Goal: Information Seeking & Learning: Learn about a topic

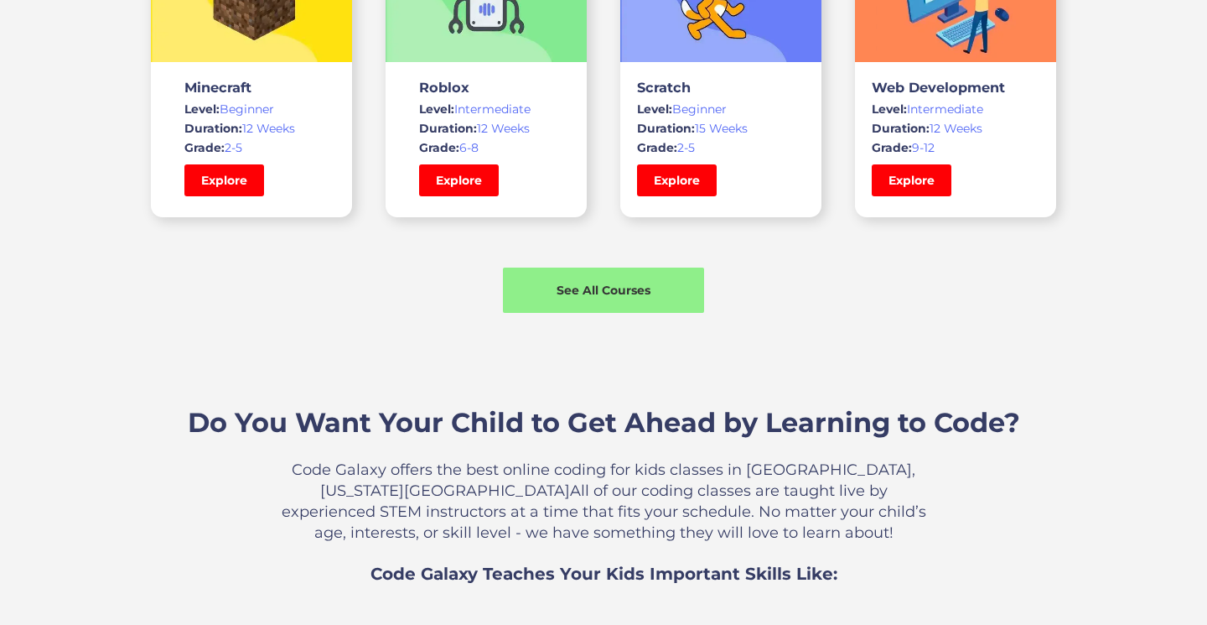
scroll to position [1388, 0]
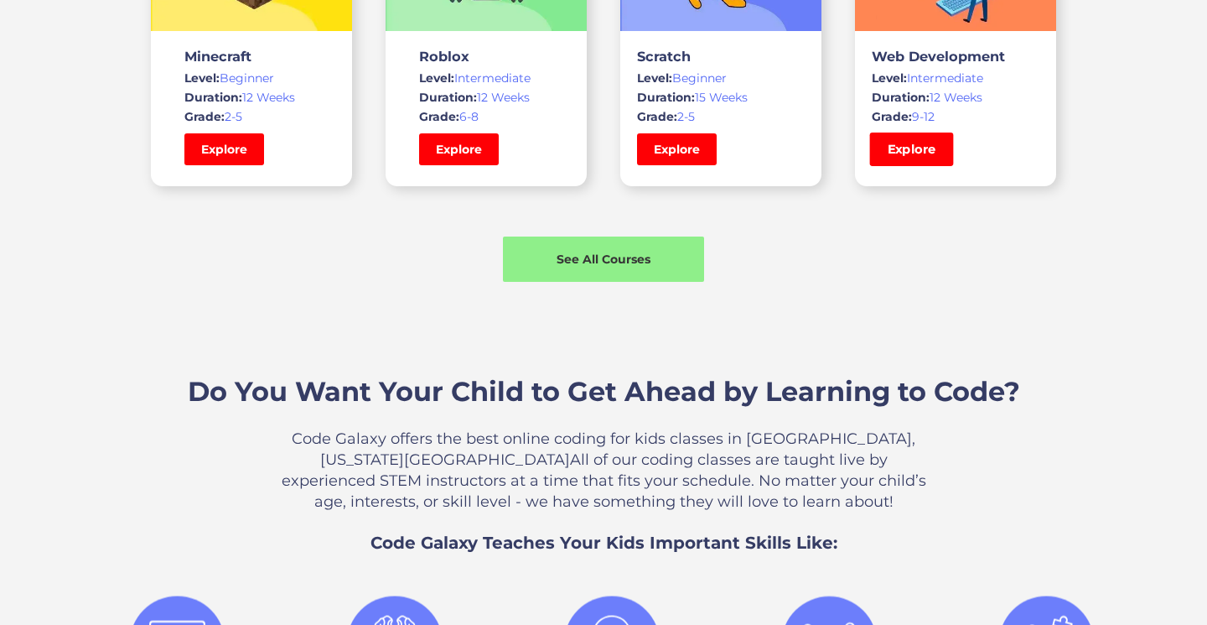
click at [921, 151] on link "Explore" at bounding box center [912, 149] width 84 height 34
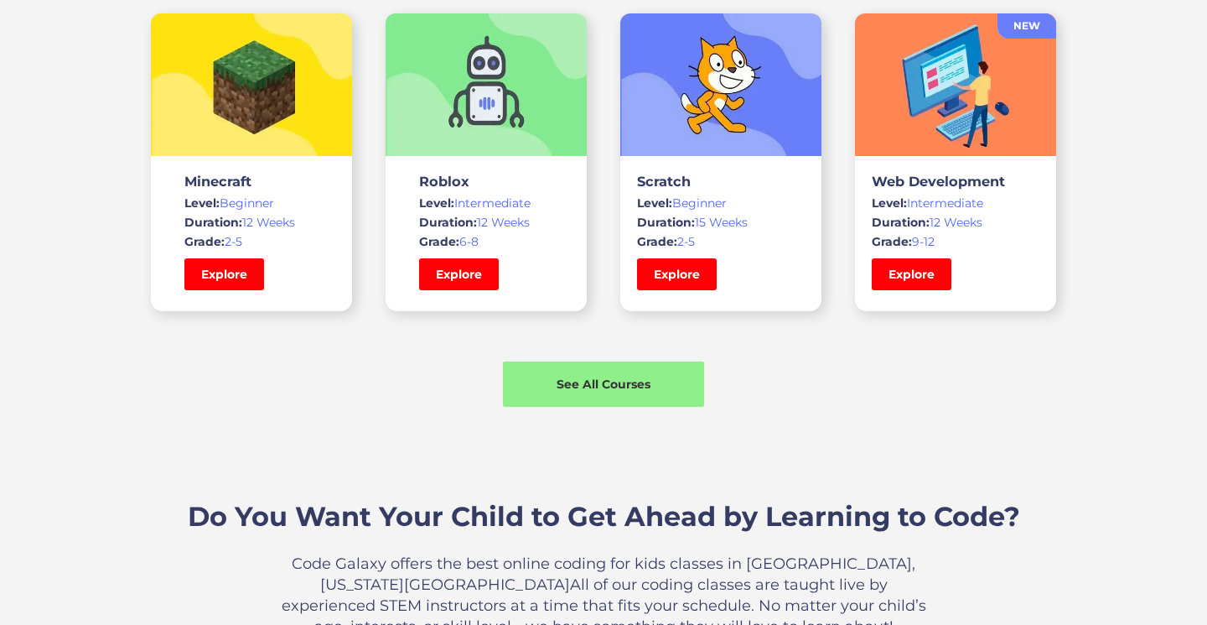
scroll to position [1259, 0]
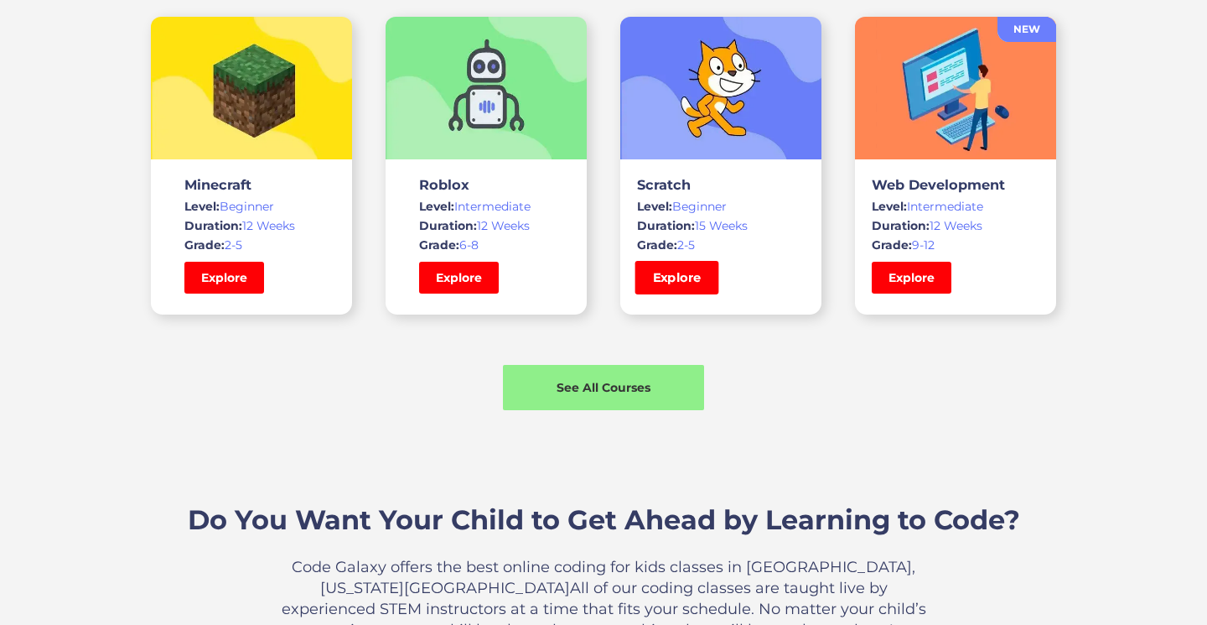
click at [659, 268] on link "Explore" at bounding box center [678, 278] width 84 height 34
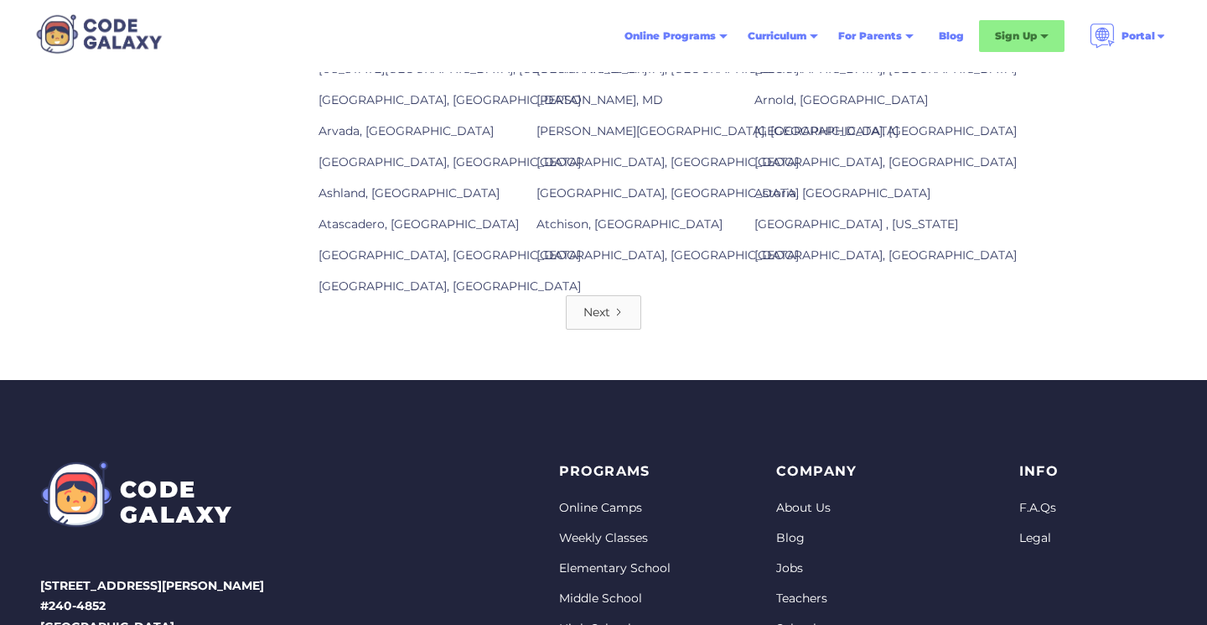
scroll to position [2348, 0]
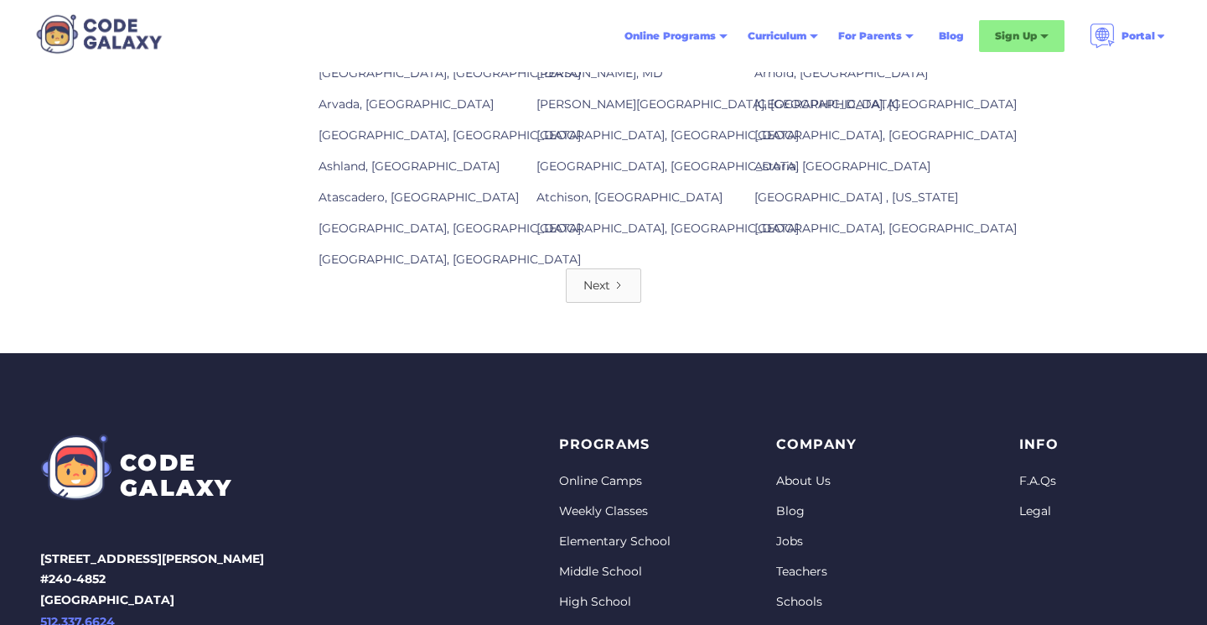
click at [615, 280] on icon "Next Page" at bounding box center [619, 285] width 10 height 10
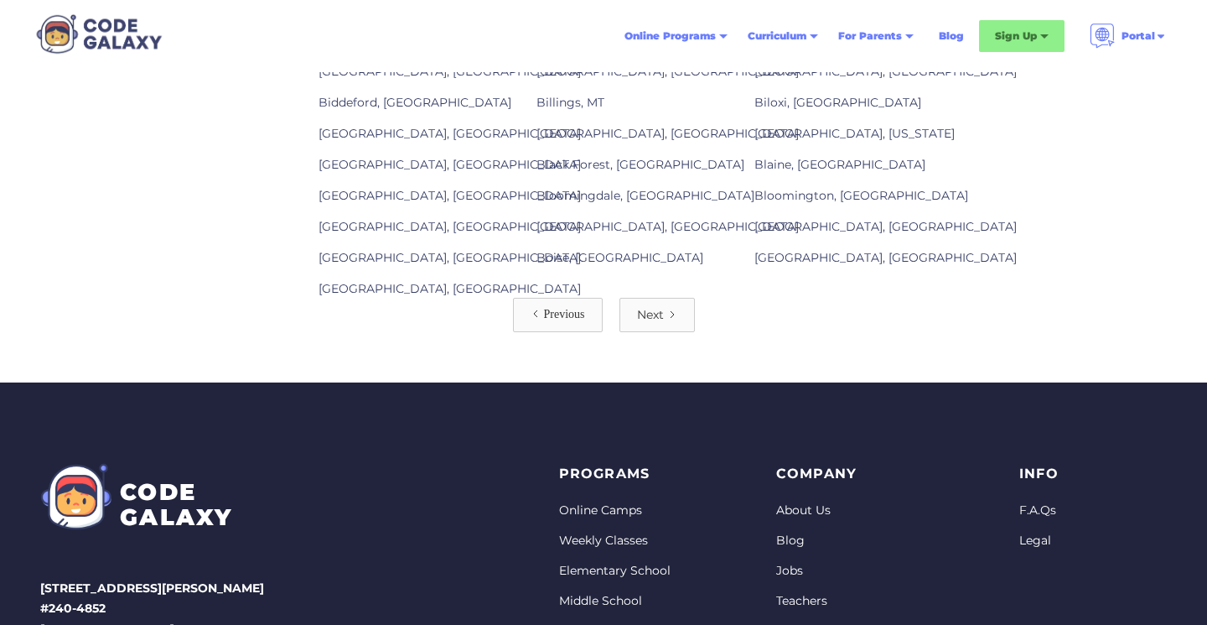
scroll to position [2346, 0]
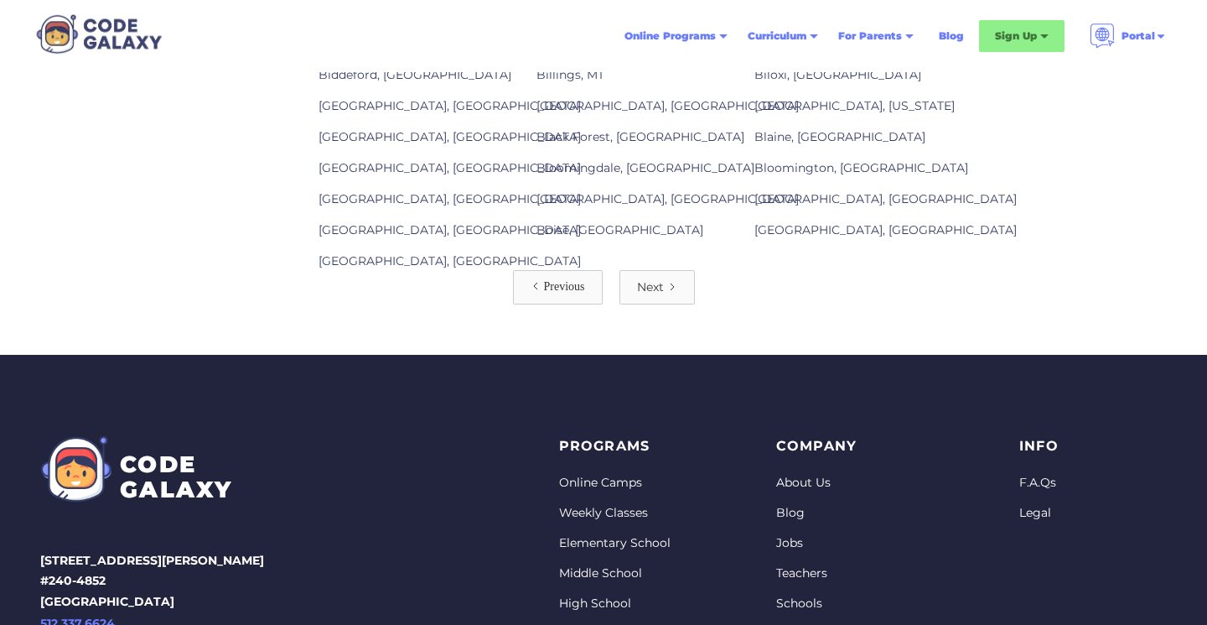
click at [659, 278] on div "Next" at bounding box center [650, 286] width 27 height 17
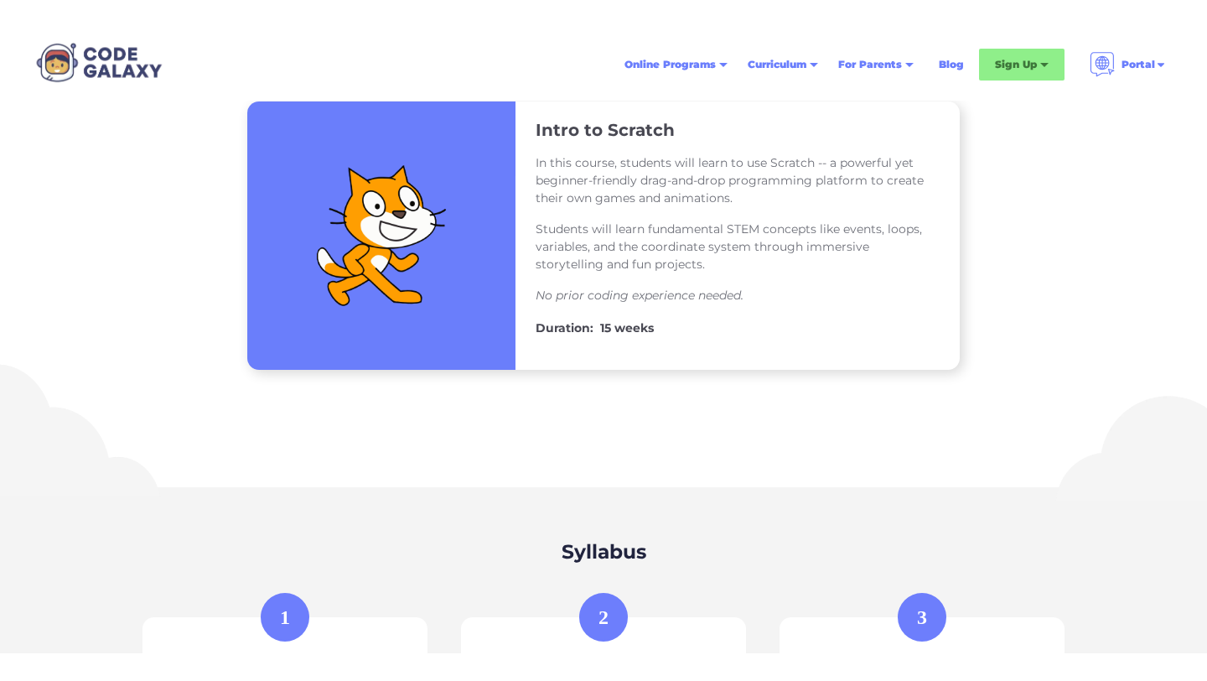
scroll to position [302, 0]
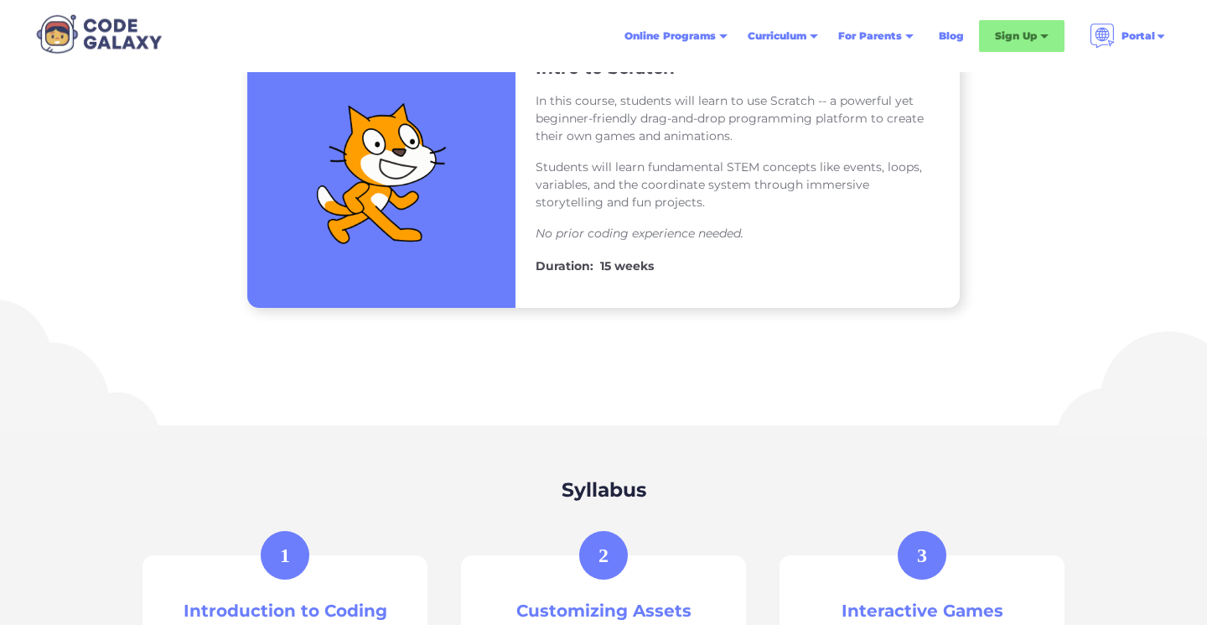
click at [1180, 81] on div "Intro to Scratch In this course, students will learn to use Scratch -- a powerf…" at bounding box center [603, 173] width 1207 height 268
drag, startPoint x: 1202, startPoint y: 110, endPoint x: 1209, endPoint y: 135, distance: 26.0
click at [1207, 135] on html "Online Programs Weekly Classes 1x or 2x a week classes 1x1 Tutoring Private cla…" at bounding box center [603, 10] width 1207 height 625
click at [1205, 133] on div "Intro to Scratch In this course, students will learn to use Scratch -- a powerf…" at bounding box center [603, 173] width 1207 height 268
click at [1181, 132] on div "Intro to Scratch In this course, students will learn to use Scratch -- a powerf…" at bounding box center [603, 173] width 1207 height 268
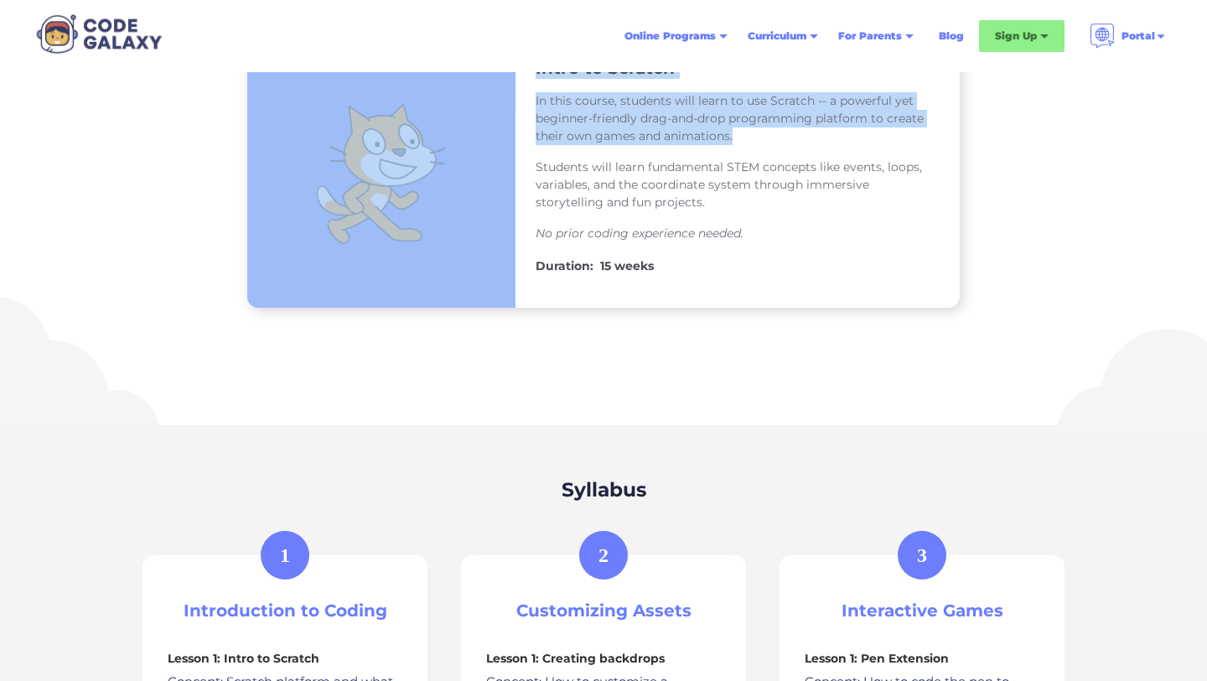
drag, startPoint x: 1207, startPoint y: 60, endPoint x: 1103, endPoint y: 143, distance: 131.9
click at [1103, 142] on div "Intro to Scratch In this course, students will learn to use Scratch -- a powerf…" at bounding box center [603, 173] width 1207 height 268
click at [1103, 138] on div "Intro to Scratch In this course, students will learn to use Scratch -- a powerf…" at bounding box center [603, 173] width 1207 height 268
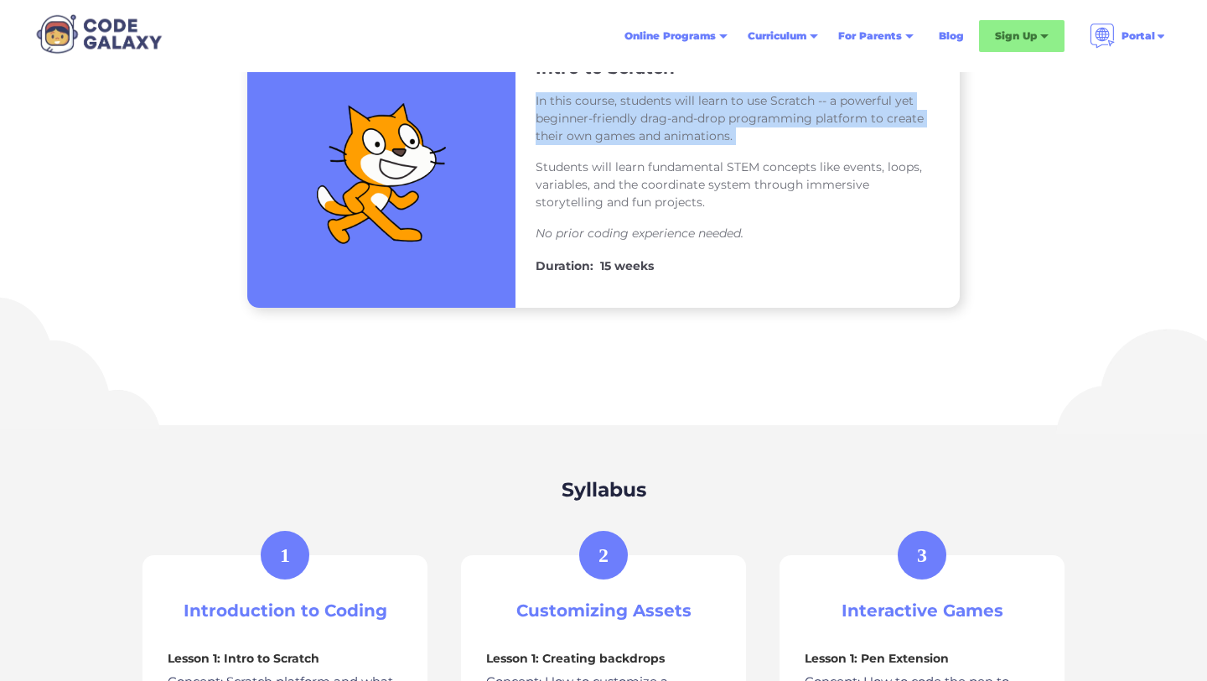
click at [1103, 138] on div "Intro to Scratch In this course, students will learn to use Scratch -- a powerf…" at bounding box center [603, 173] width 1207 height 268
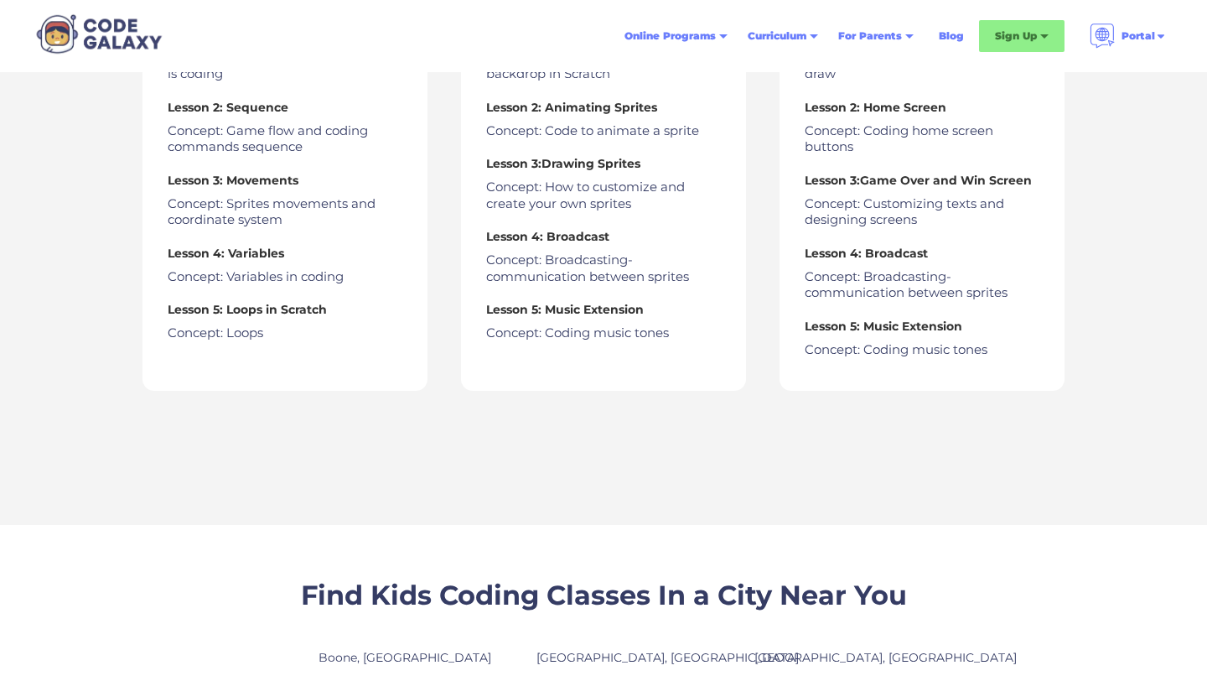
scroll to position [1013, 0]
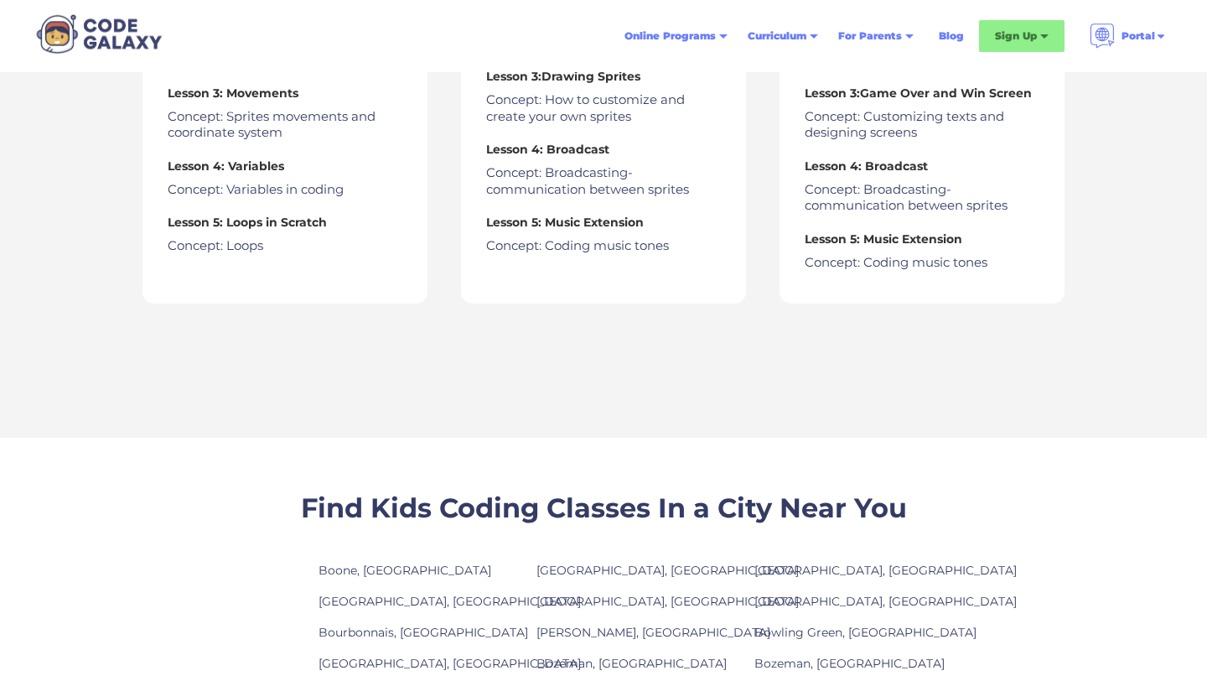
click at [1191, 266] on div "Syllabus 1 Introduction to Coding Lesson 1: Intro to Scratch Concept: Scratch p…" at bounding box center [603, 76] width 1207 height 724
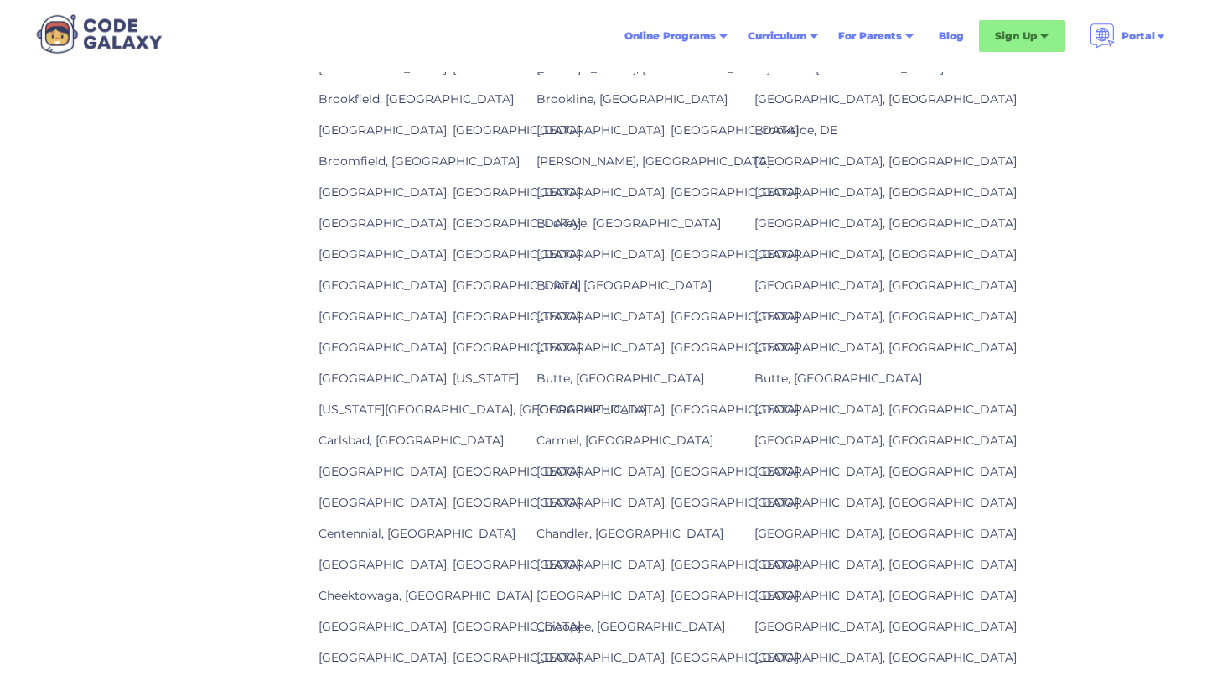
scroll to position [1825, 0]
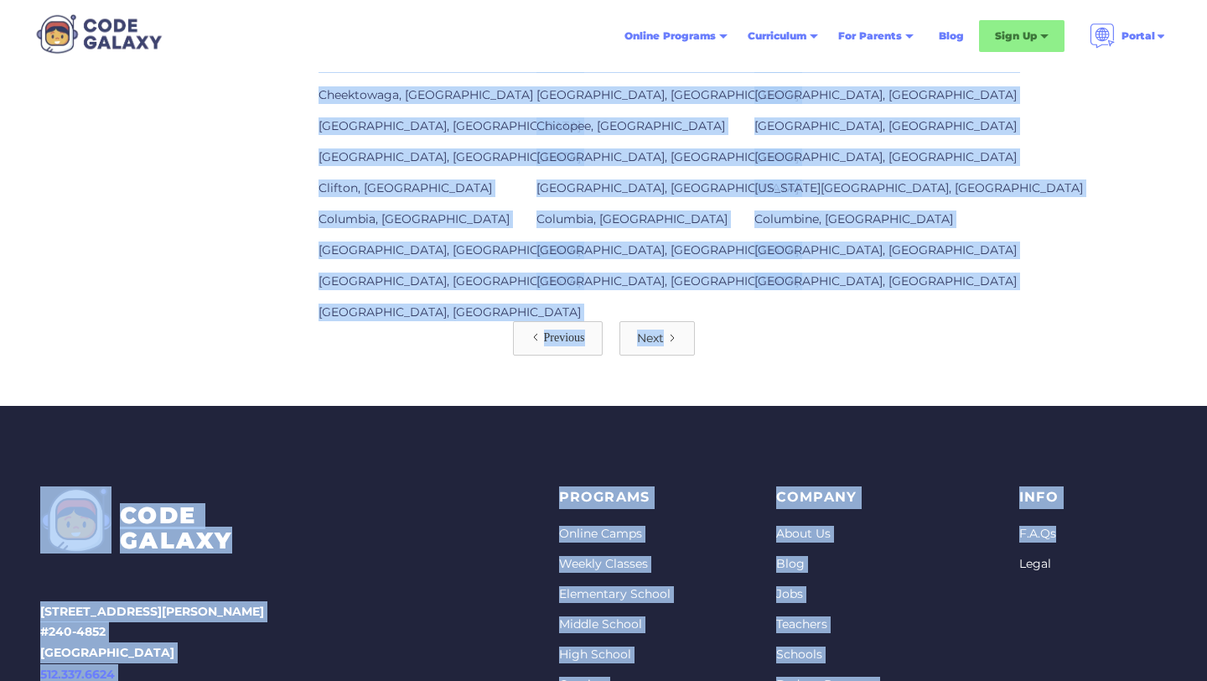
drag, startPoint x: 1207, startPoint y: 424, endPoint x: 808, endPoint y: 437, distance: 398.5
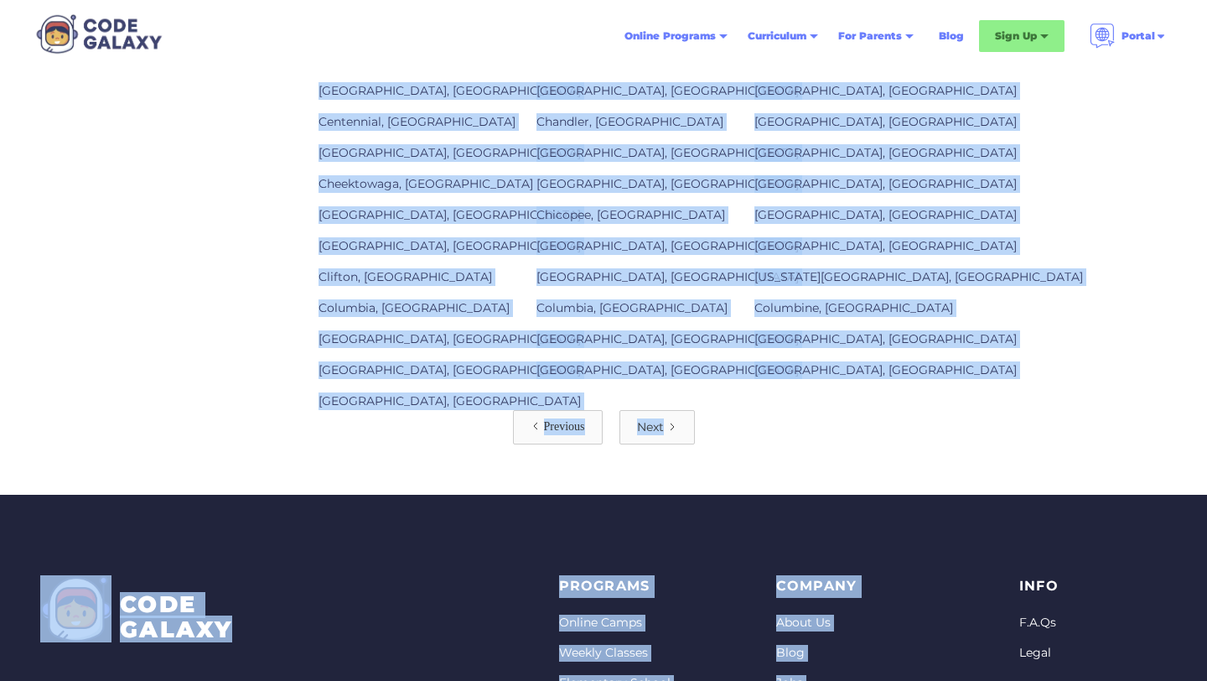
click at [784, 425] on div "Previous Next" at bounding box center [603, 427] width 1207 height 34
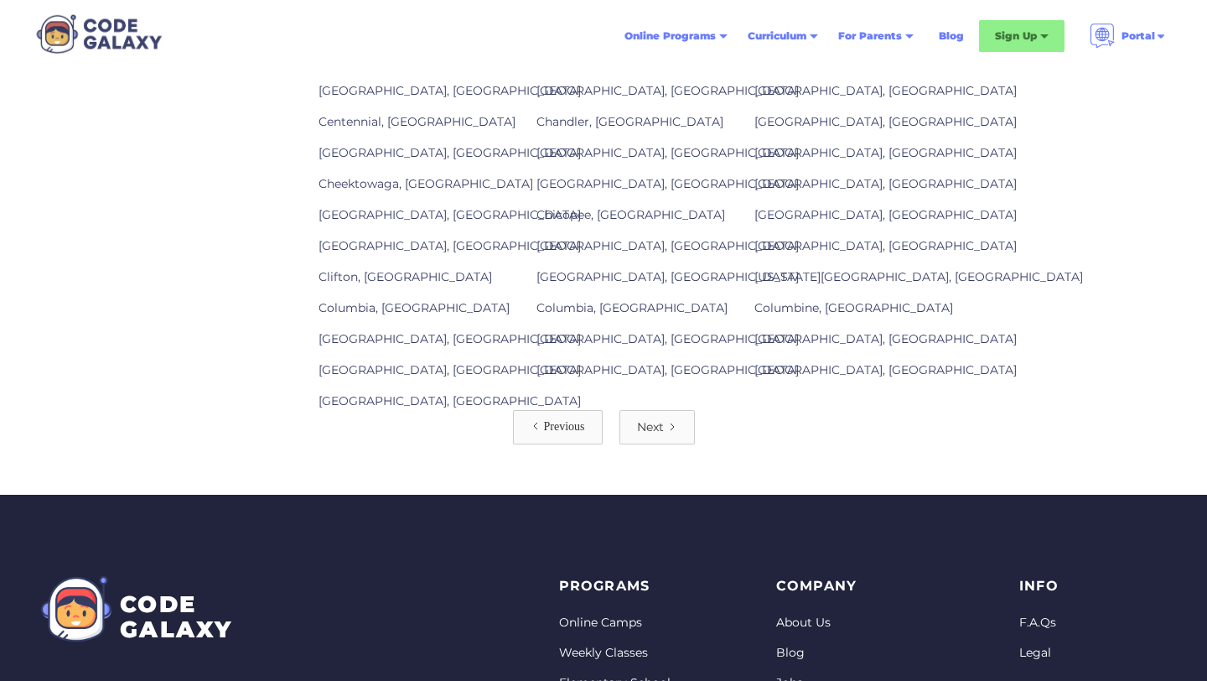
click at [769, 423] on div "Previous Next" at bounding box center [603, 427] width 1207 height 34
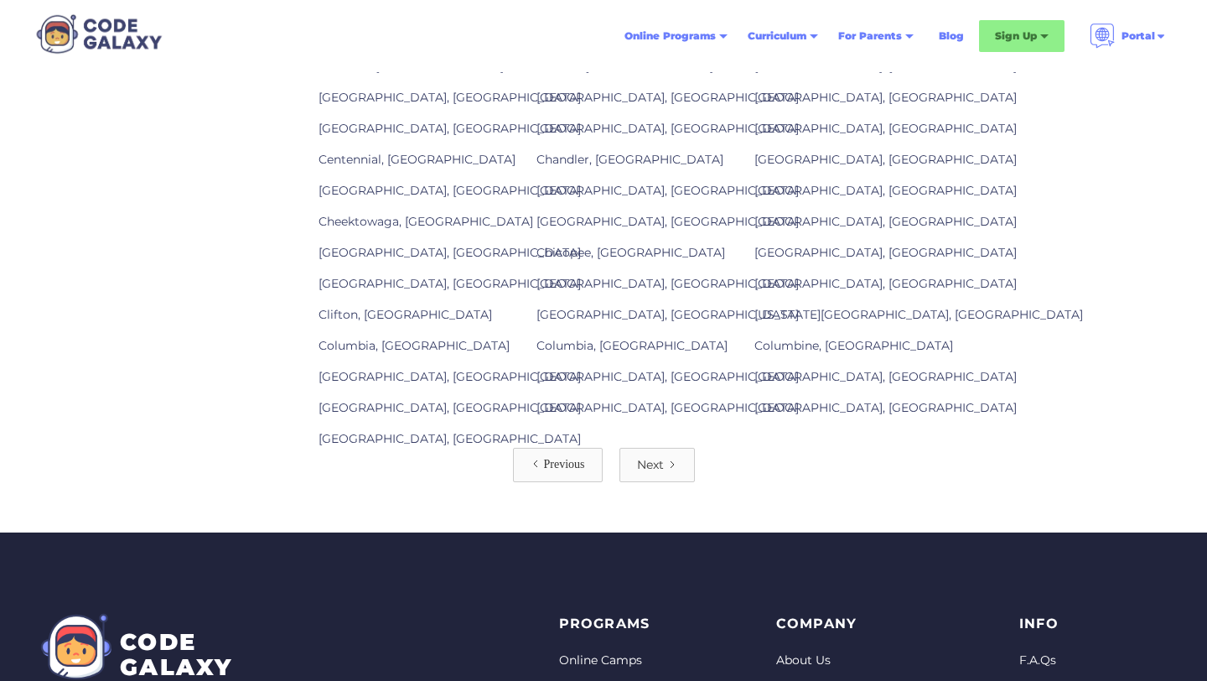
scroll to position [2165, 0]
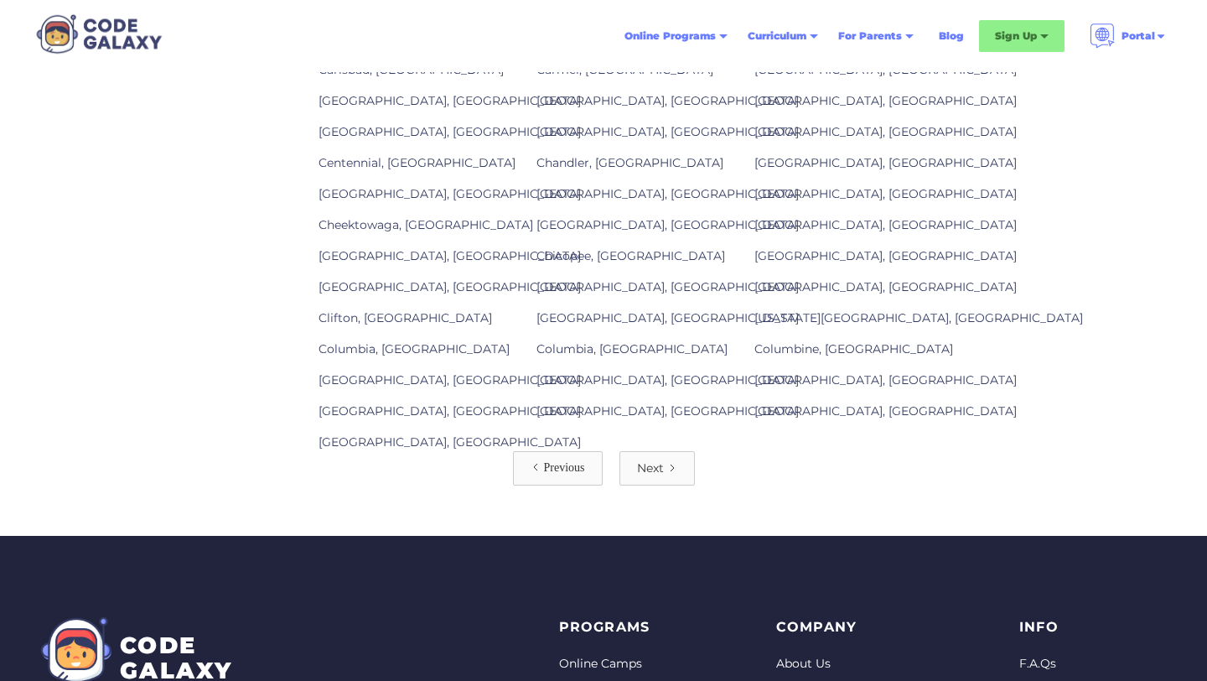
click at [667, 459] on link "Next" at bounding box center [657, 468] width 75 height 34
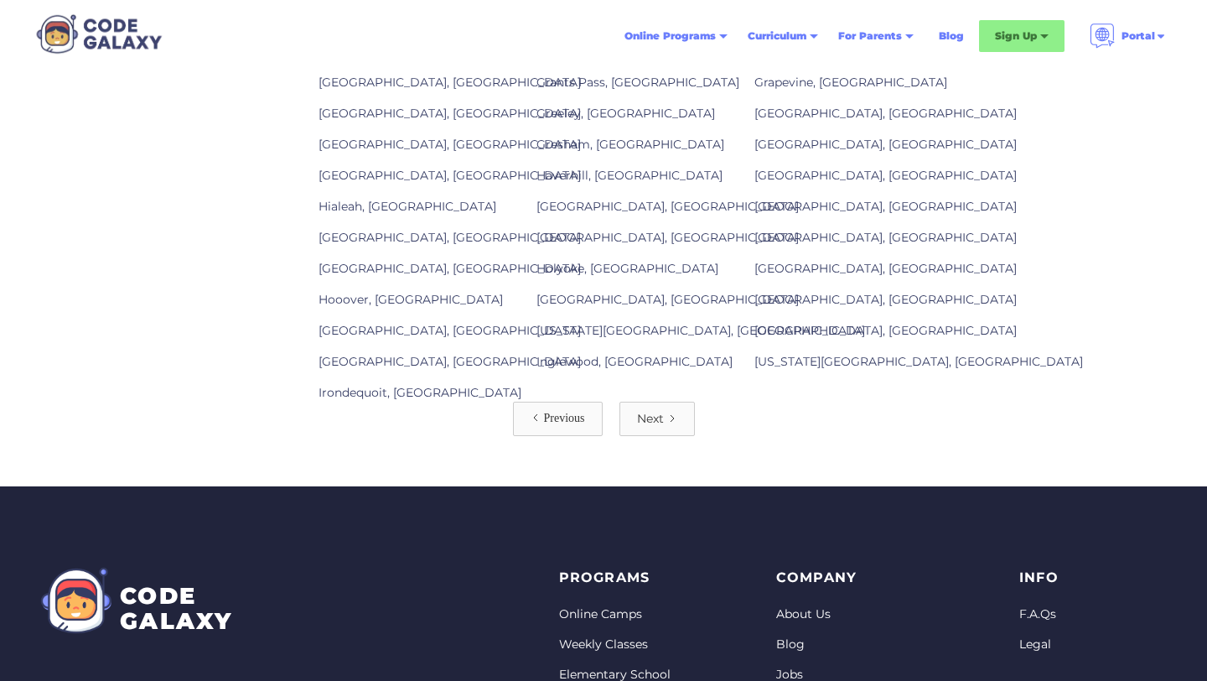
scroll to position [2208, 0]
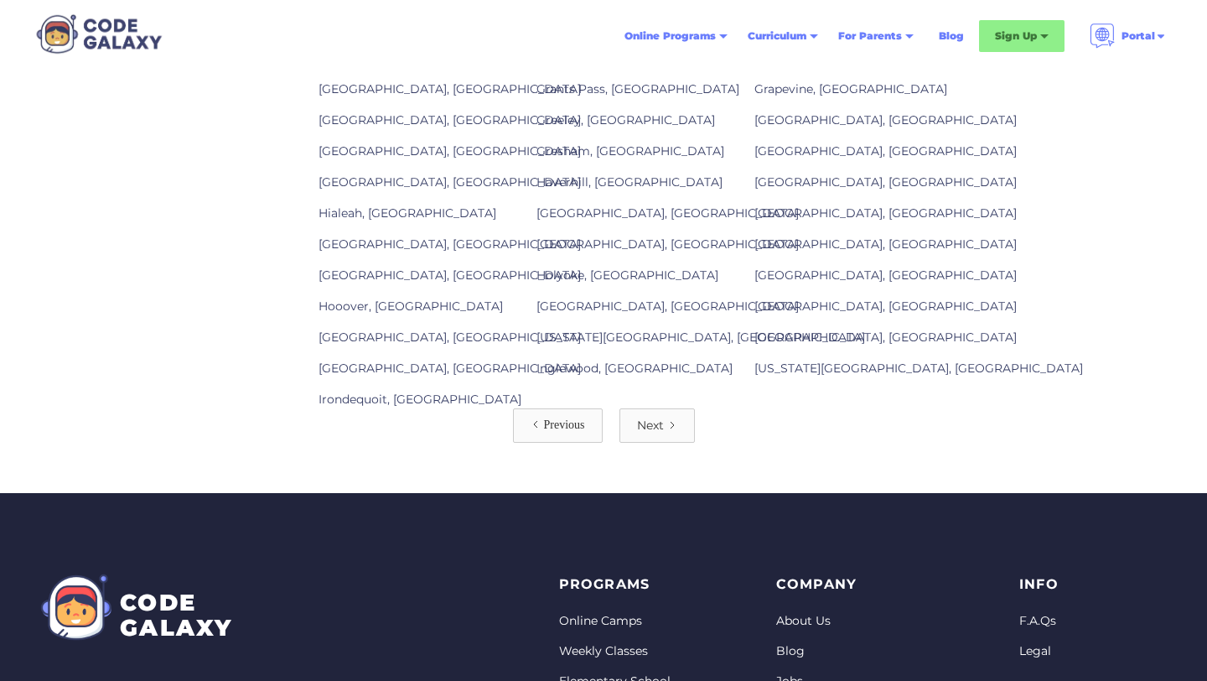
click at [675, 417] on link "Next" at bounding box center [657, 425] width 75 height 34
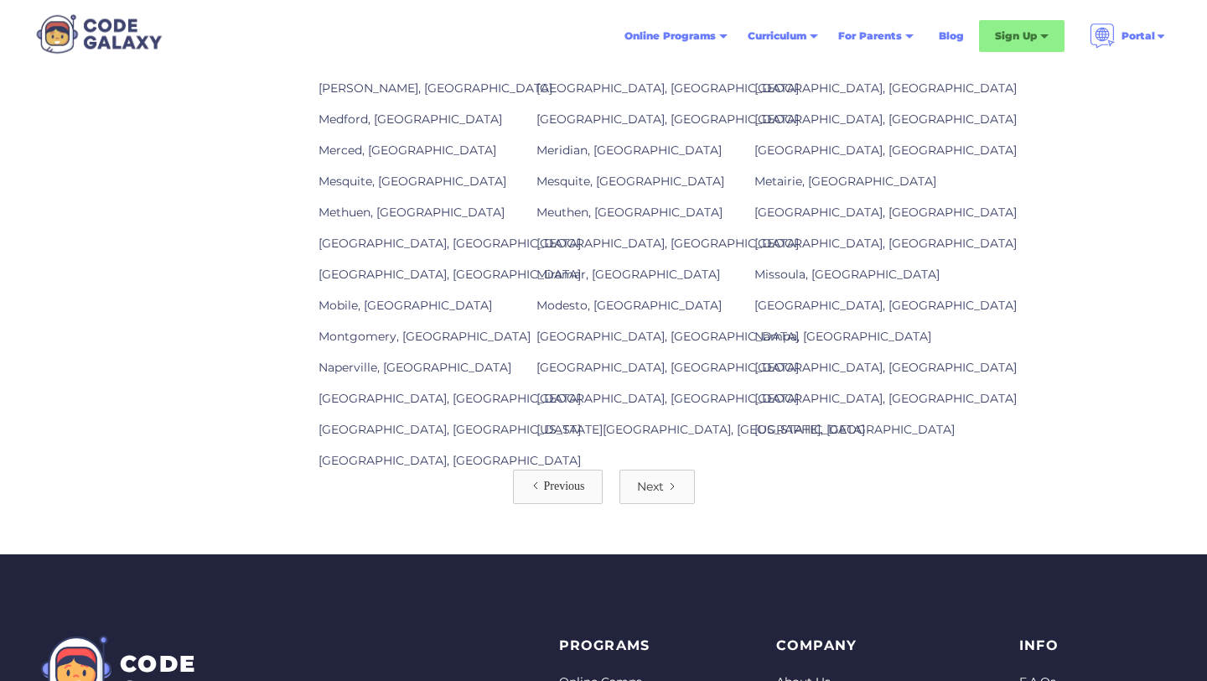
scroll to position [2148, 0]
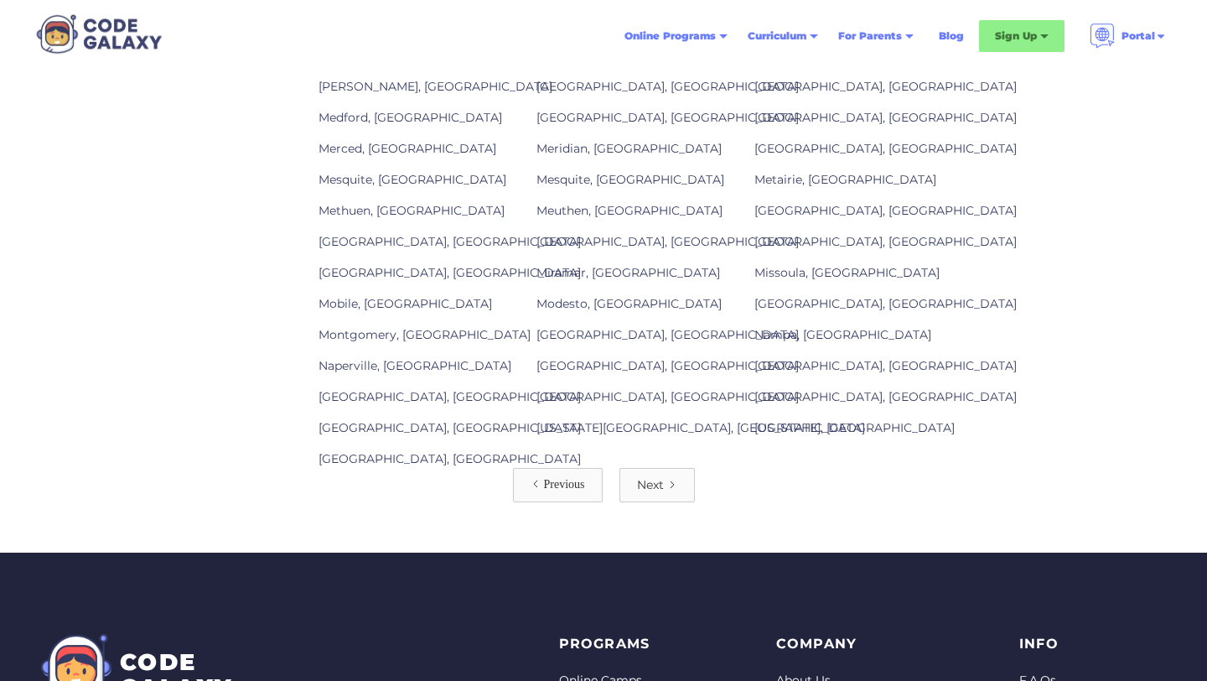
click at [689, 468] on link "Next" at bounding box center [657, 485] width 75 height 34
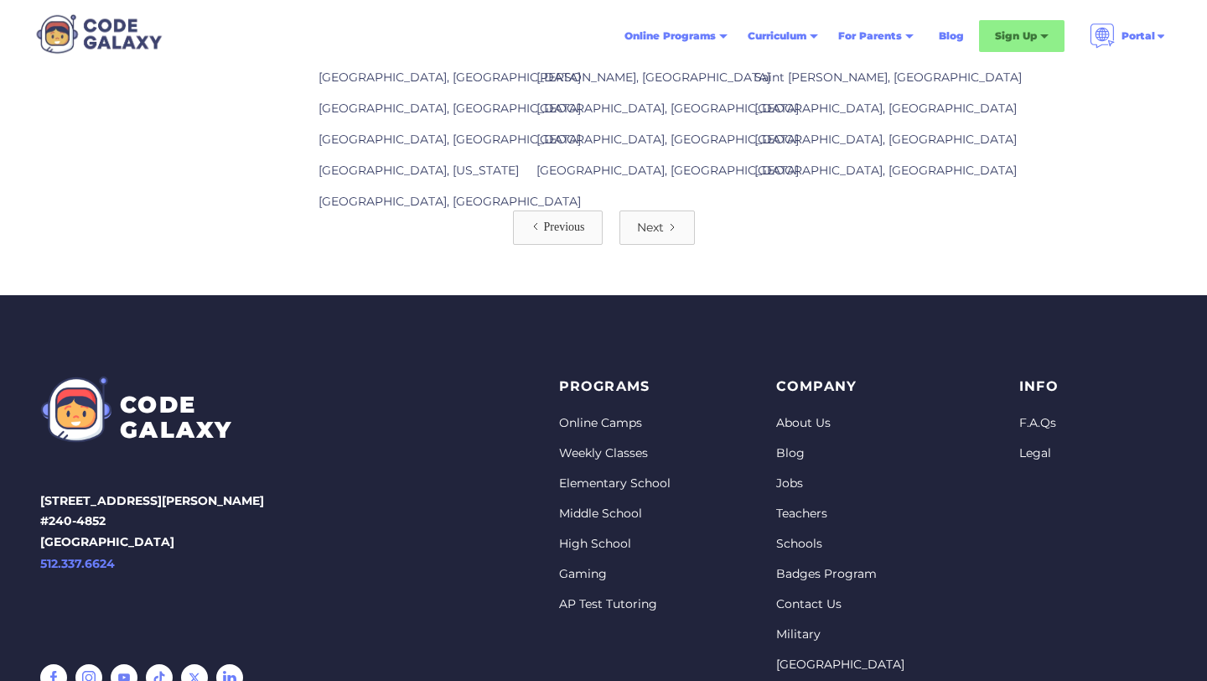
scroll to position [2438, 0]
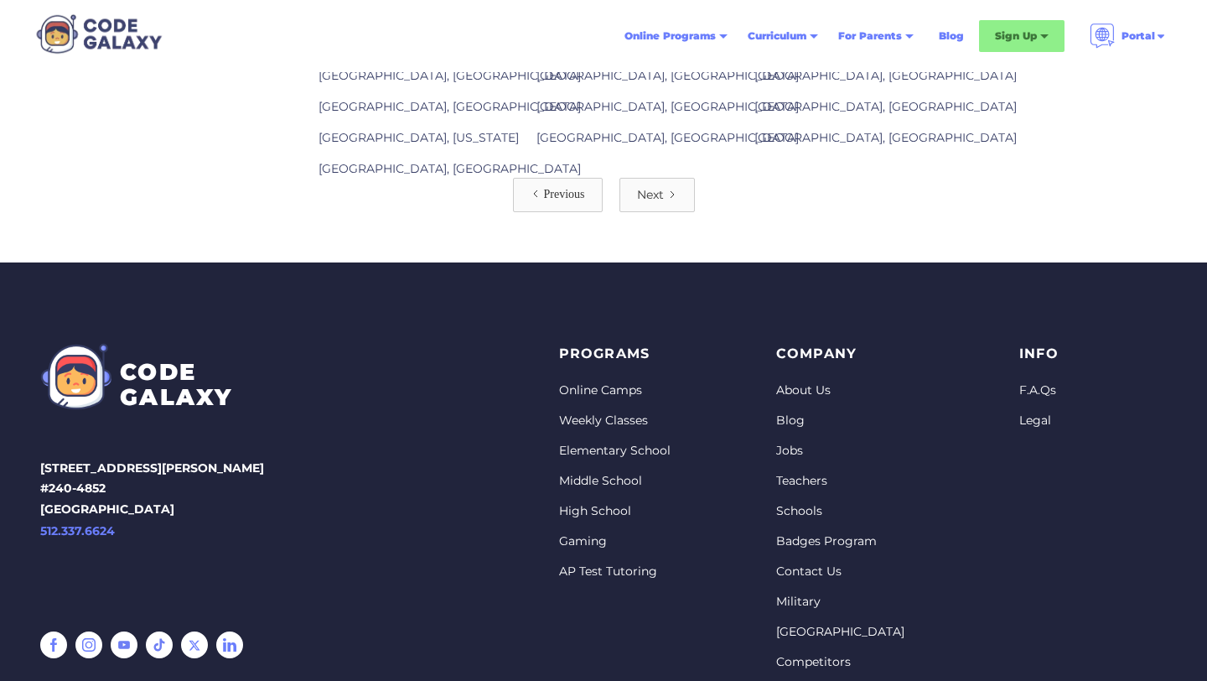
click at [635, 193] on link "Next" at bounding box center [657, 195] width 75 height 34
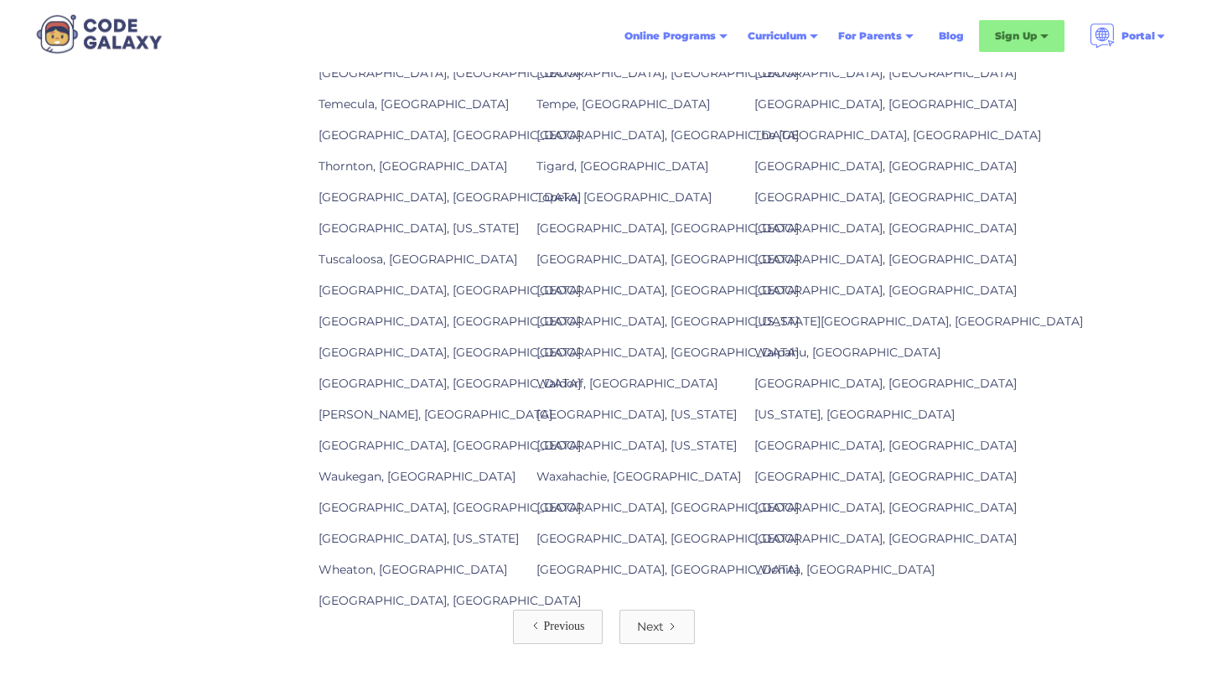
scroll to position [2005, 0]
